Goal: Task Accomplishment & Management: Use online tool/utility

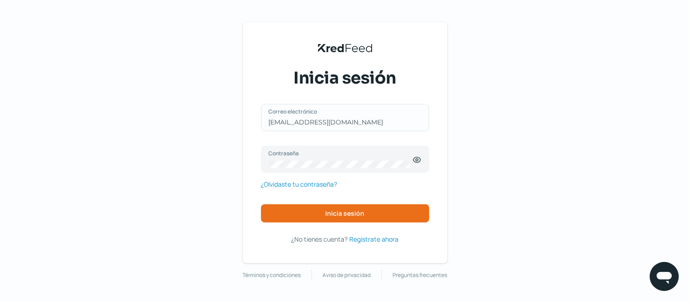
click at [373, 120] on div "[EMAIL_ADDRESS][DOMAIN_NAME] Correo electrónico" at bounding box center [345, 117] width 168 height 27
drag, startPoint x: 387, startPoint y: 121, endPoint x: 230, endPoint y: 116, distance: 157.8
click at [230, 116] on div "KredFeed's Black Logo Inicia sesión [EMAIL_ADDRESS][DOMAIN_NAME] Correo electró…" at bounding box center [345, 151] width 690 height 302
type input "[EMAIL_ADDRESS][DOMAIN_NAME]"
click at [352, 220] on button "Inicia sesión" at bounding box center [345, 214] width 168 height 18
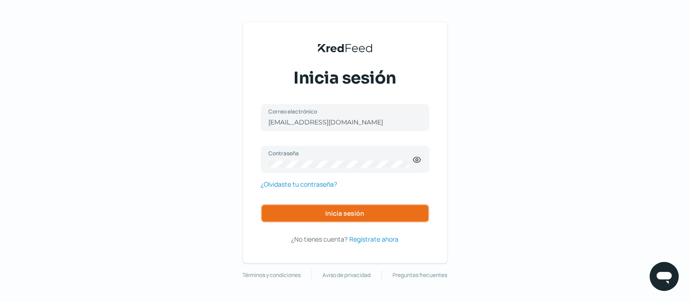
click at [352, 220] on button "Inicia sesión" at bounding box center [345, 214] width 168 height 18
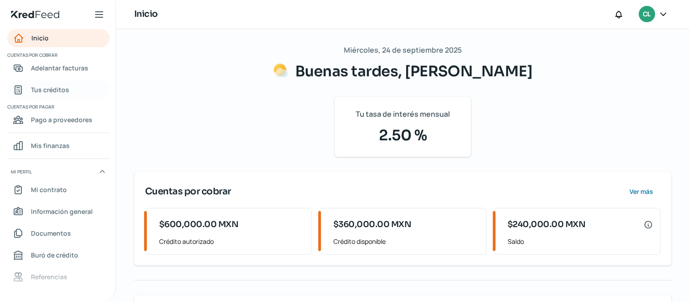
click at [62, 88] on span "Tus créditos" at bounding box center [50, 89] width 38 height 11
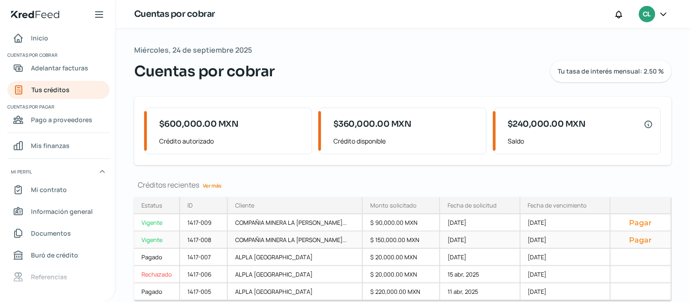
click at [639, 242] on button "Pagar" at bounding box center [640, 239] width 45 height 9
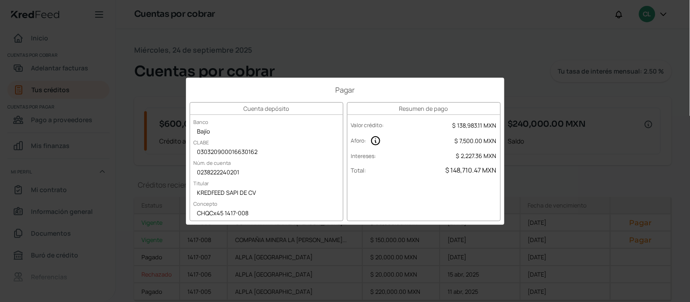
click at [624, 133] on div "Pagar Cuenta depósito Banco Bajío CLABE 030320900016630162 Núm. de cuenta 02382…" at bounding box center [345, 151] width 690 height 302
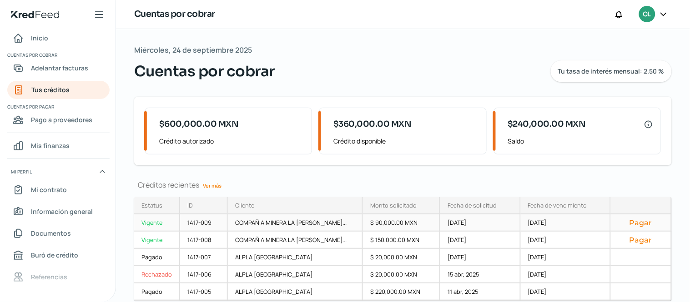
click at [635, 220] on button "Pagar" at bounding box center [640, 222] width 45 height 9
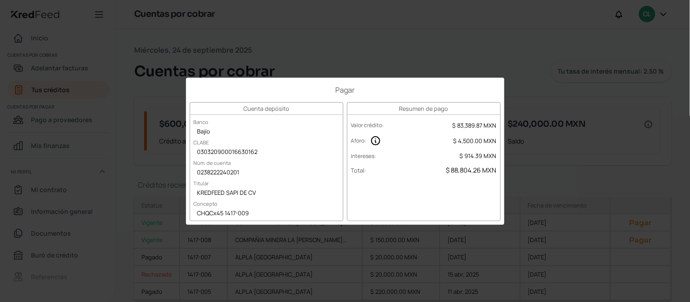
click at [580, 50] on div "Pagar Cuenta depósito Banco Bajío CLABE 030320900016630162 Núm. de cuenta 02382…" at bounding box center [345, 151] width 690 height 302
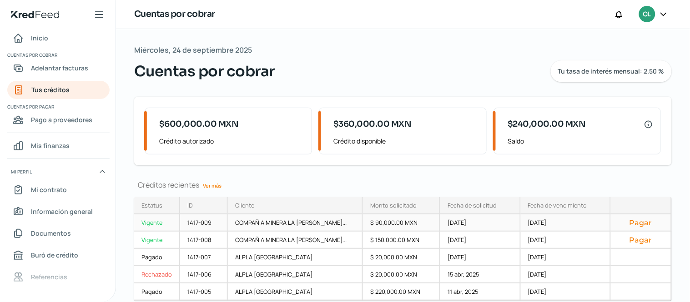
click at [645, 223] on button "Pagar" at bounding box center [640, 222] width 45 height 9
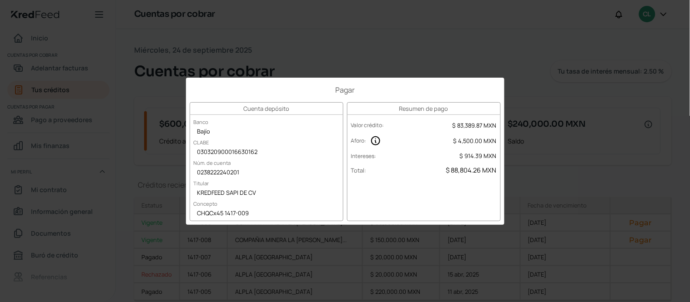
click at [596, 128] on div "Pagar Cuenta depósito Banco Bajío CLABE 030320900016630162 Núm. de cuenta 02382…" at bounding box center [345, 151] width 690 height 302
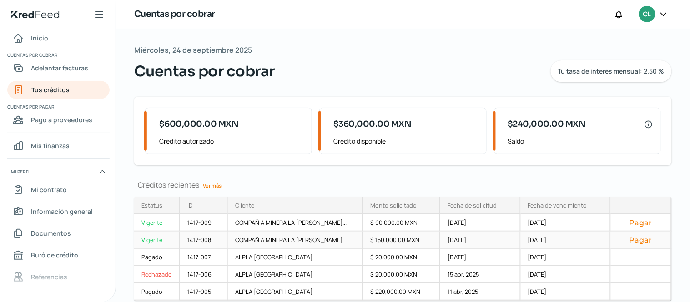
click at [640, 237] on button "Pagar" at bounding box center [640, 239] width 45 height 9
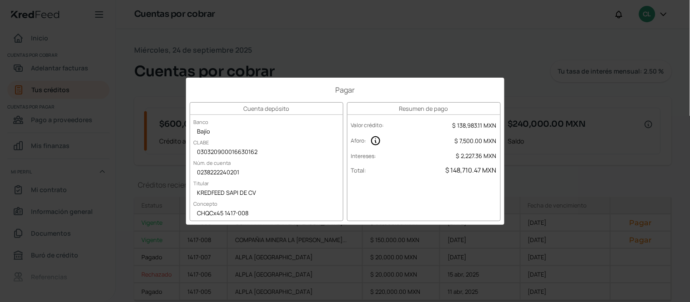
click at [564, 62] on div "Pagar Cuenta depósito Banco Bajío CLABE 030320900016630162 Núm. de cuenta 02382…" at bounding box center [345, 151] width 690 height 302
